Goal: Register for event/course

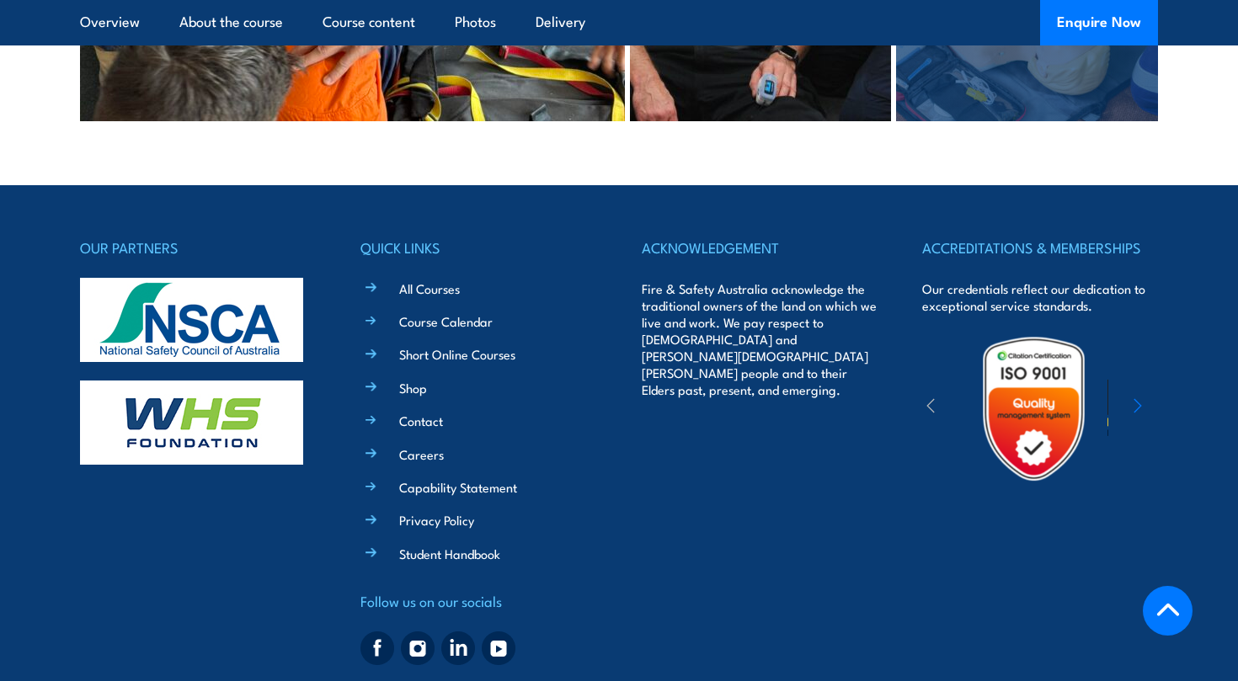
scroll to position [3745, 0]
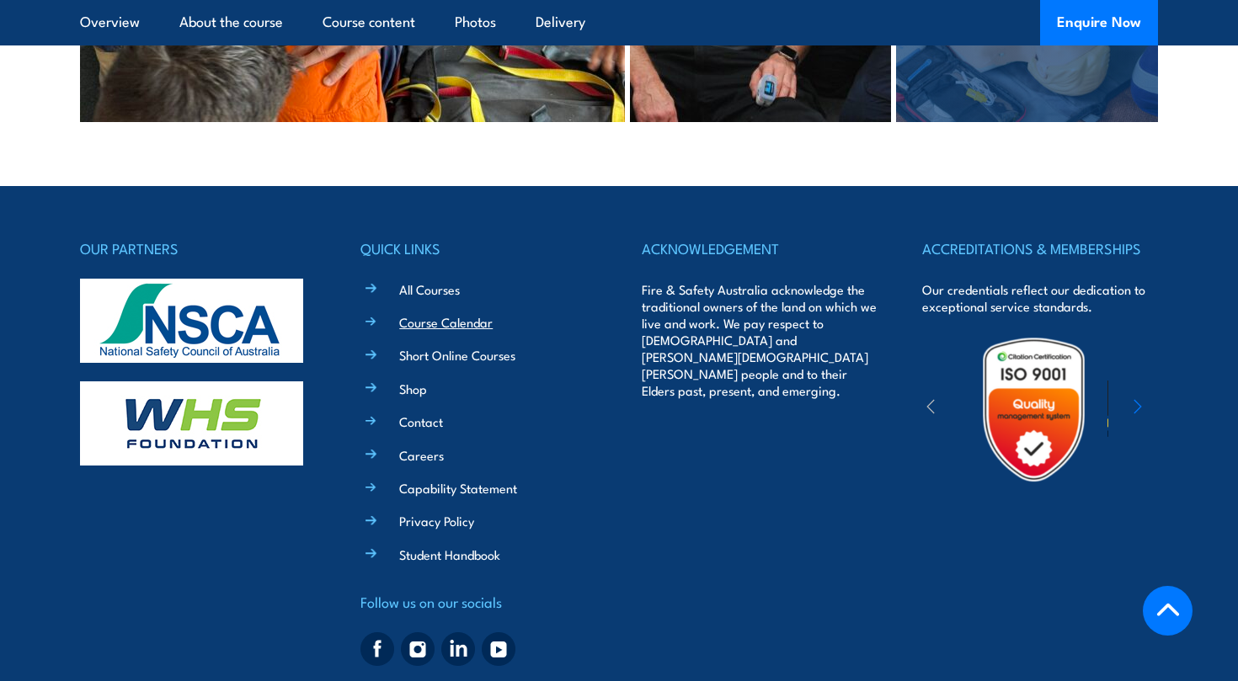
click at [420, 313] on link "Course Calendar" at bounding box center [445, 322] width 93 height 18
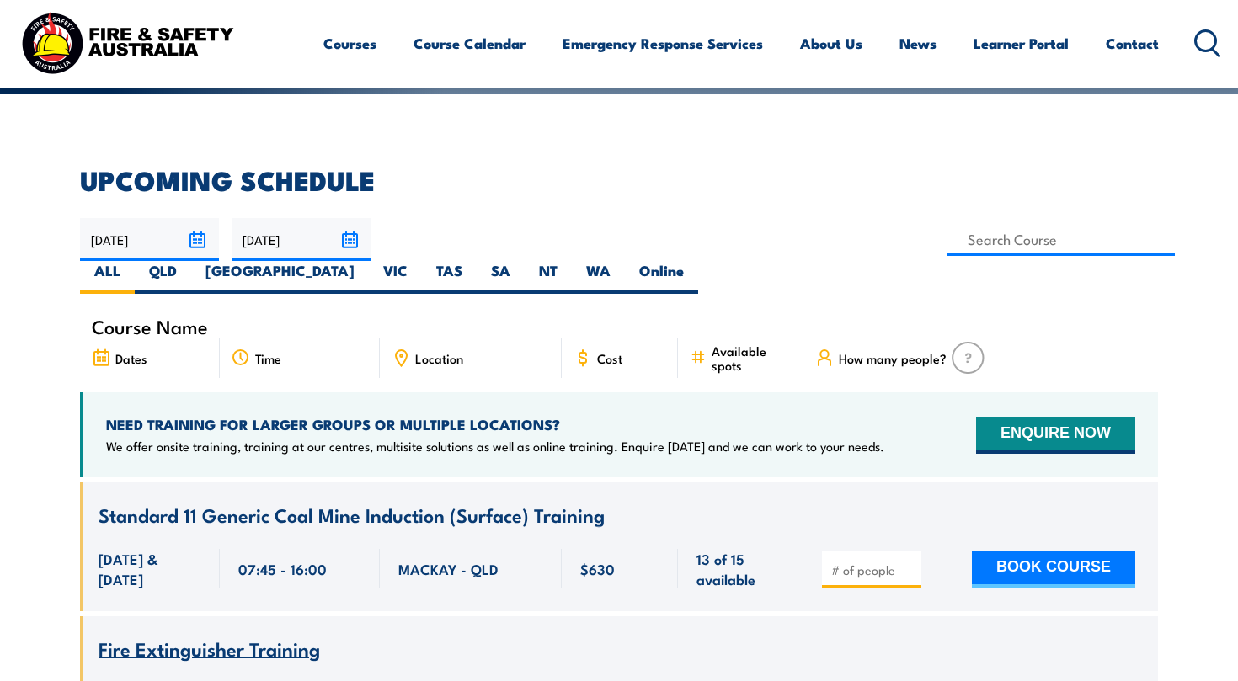
scroll to position [389, 0]
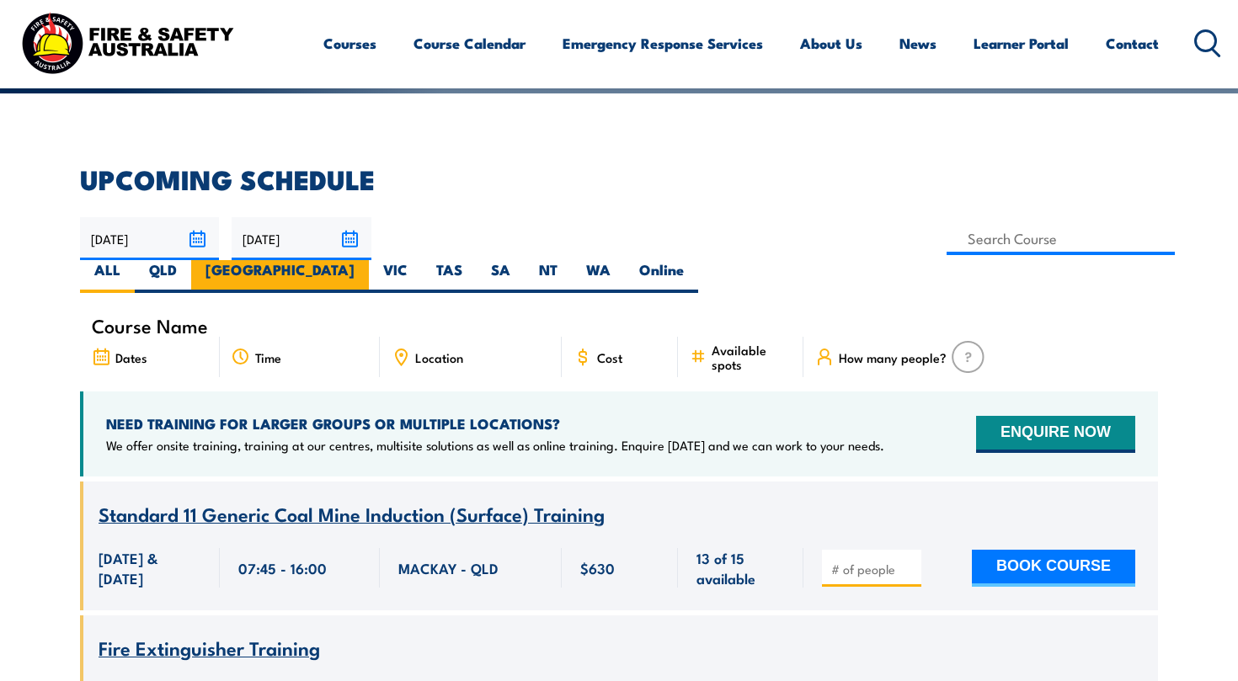
click at [369, 260] on label "[GEOGRAPHIC_DATA]" at bounding box center [280, 276] width 178 height 33
click at [365, 260] on input "[GEOGRAPHIC_DATA]" at bounding box center [360, 265] width 11 height 11
radio input "true"
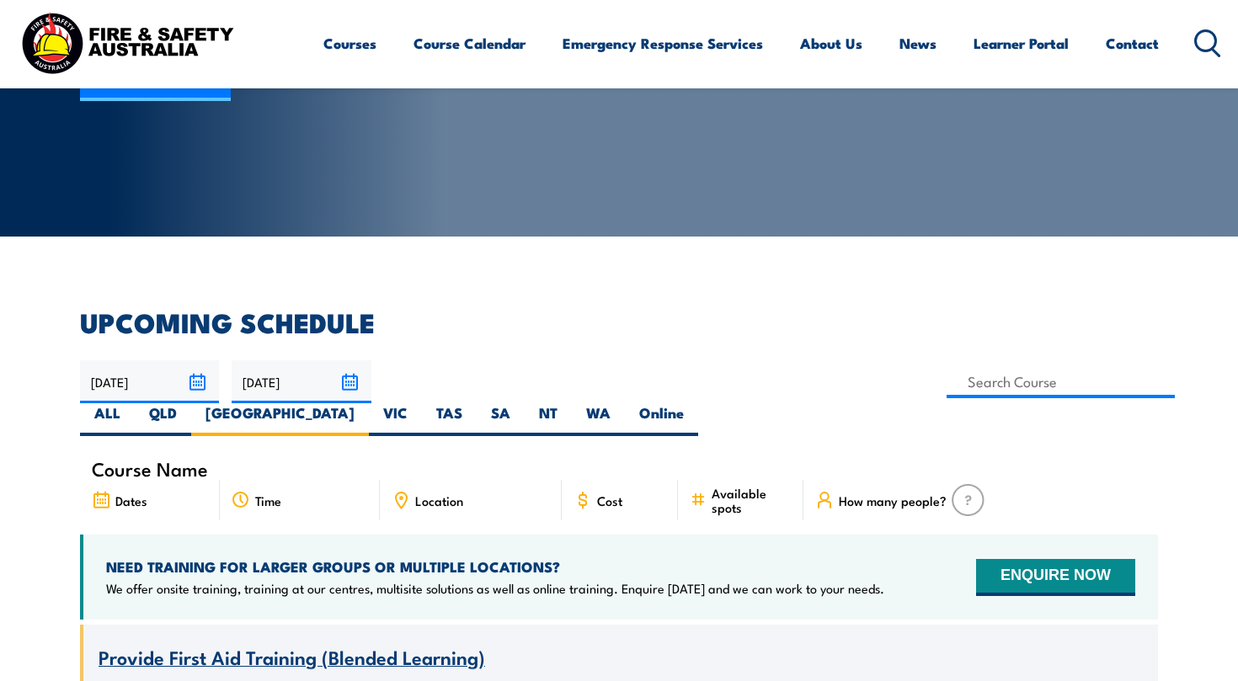
scroll to position [247, 0]
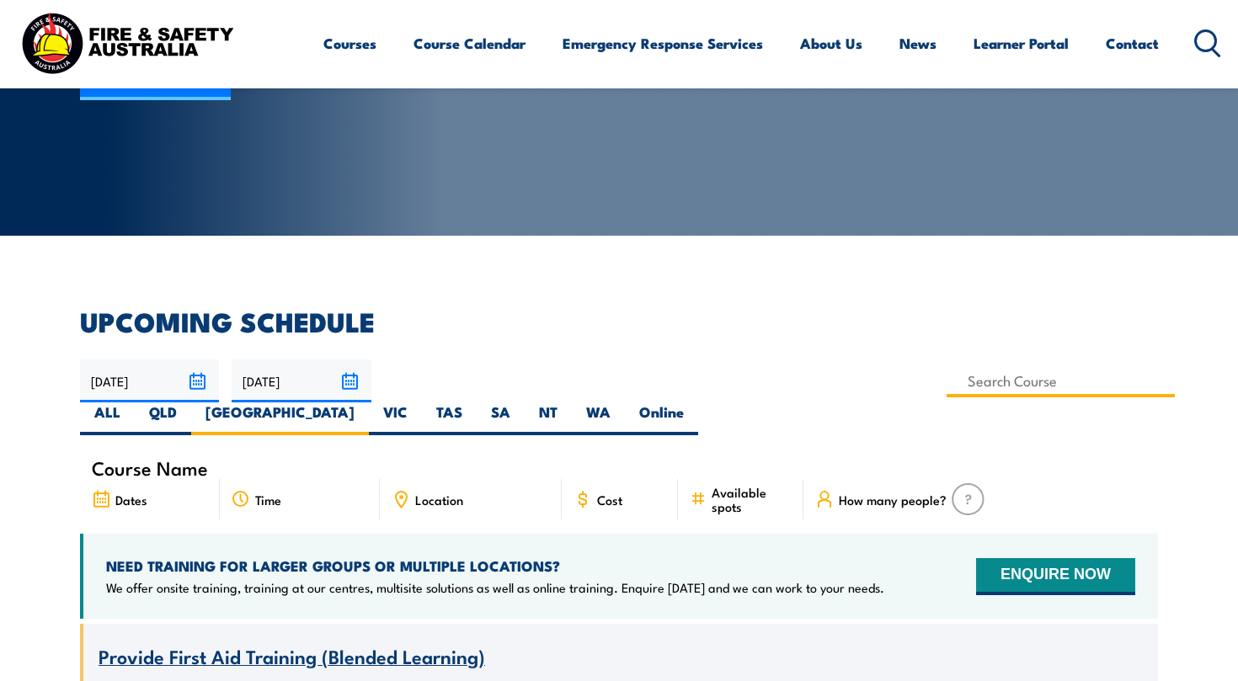
click at [947, 382] on input at bounding box center [1061, 381] width 228 height 33
type input "HTAID015"
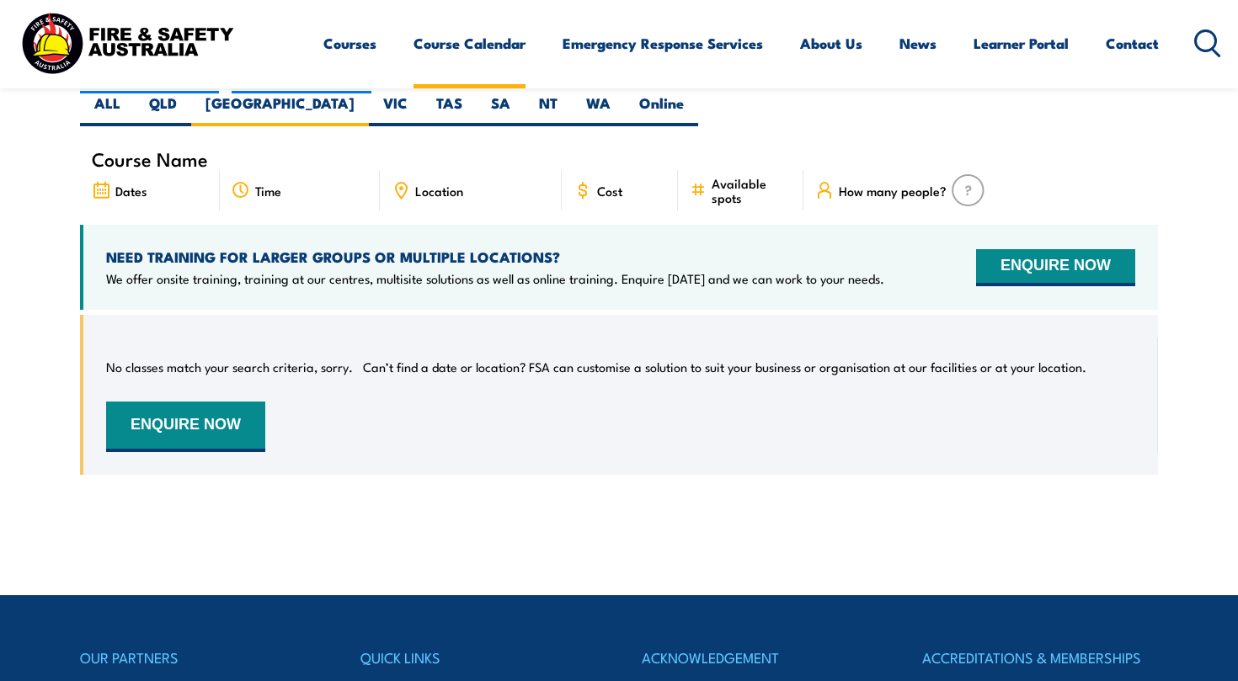
click at [482, 54] on link "Course Calendar" at bounding box center [469, 43] width 112 height 45
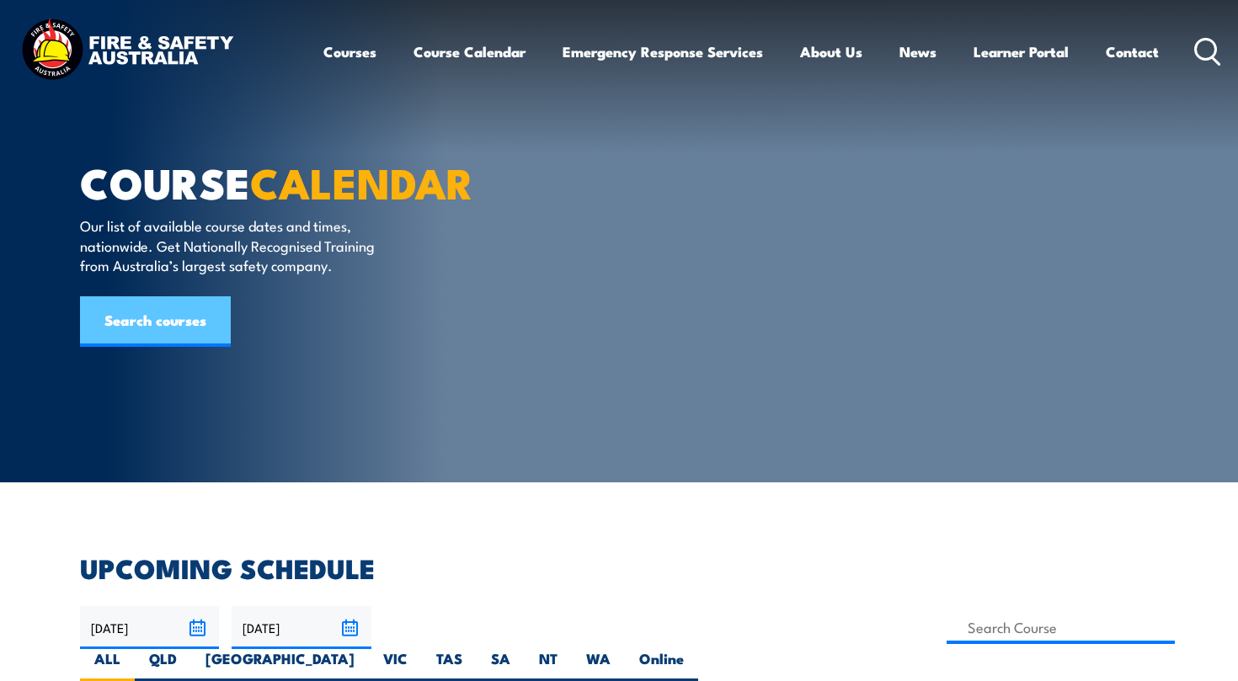
click at [187, 314] on link "Search courses" at bounding box center [155, 321] width 151 height 51
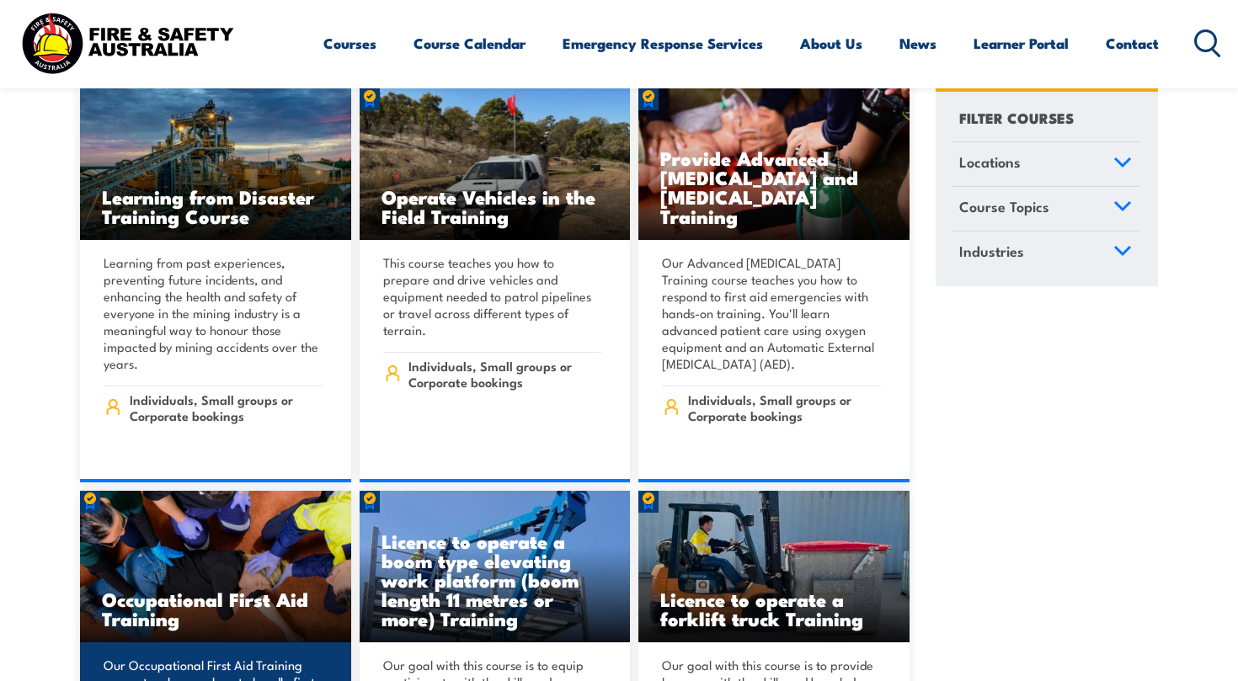
scroll to position [10768, 0]
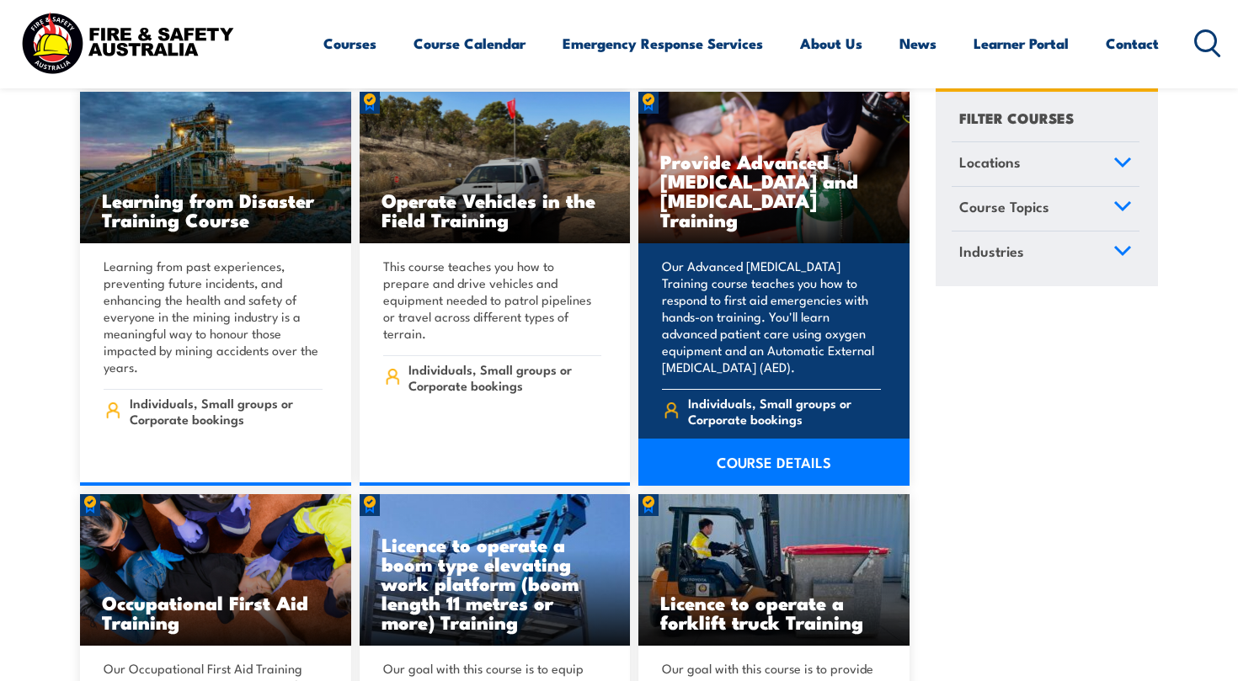
click at [718, 152] on h3 "Provide Advanced Resuscitation and Oxygen Therapy Training" at bounding box center [773, 190] width 227 height 77
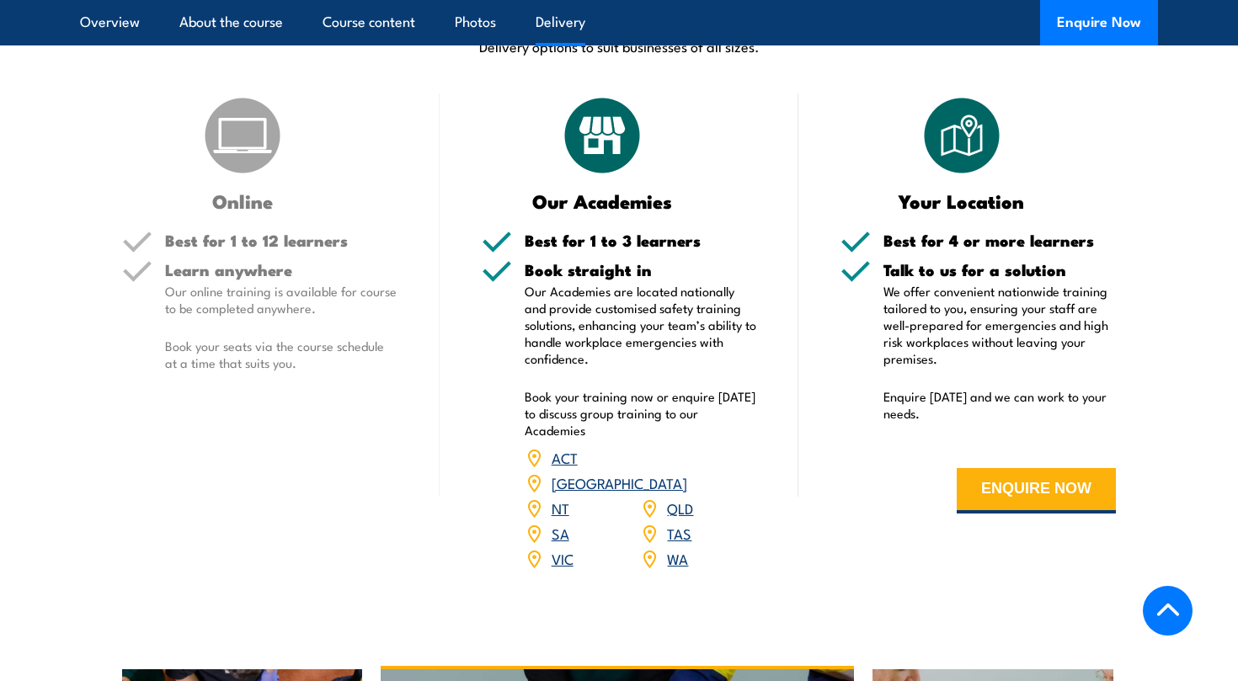
scroll to position [2074, 0]
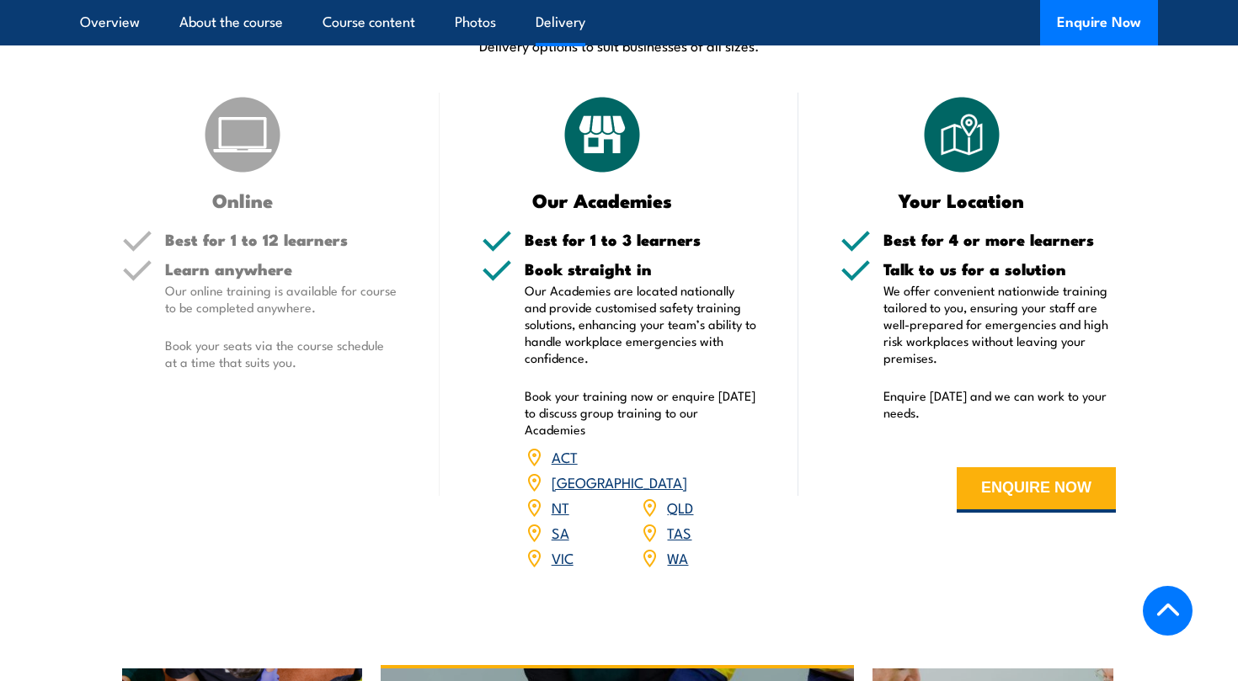
click at [677, 472] on link "NSW" at bounding box center [620, 482] width 136 height 20
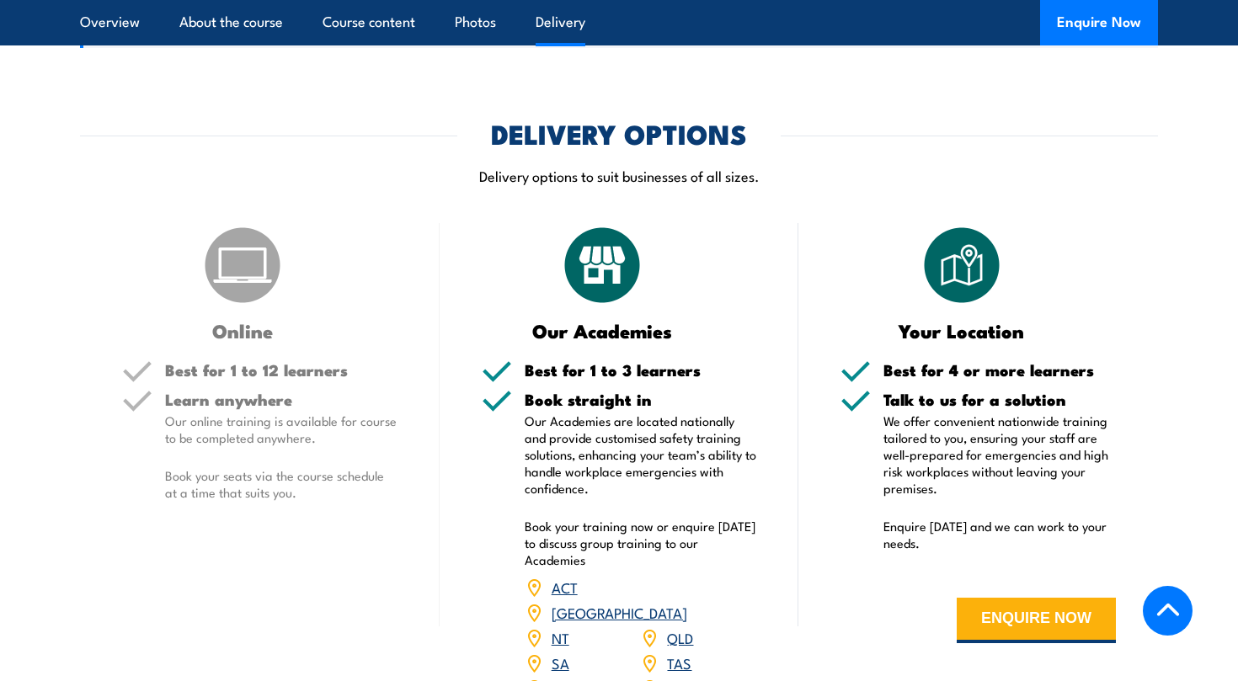
scroll to position [1945, 0]
